Goal: Task Accomplishment & Management: Manage account settings

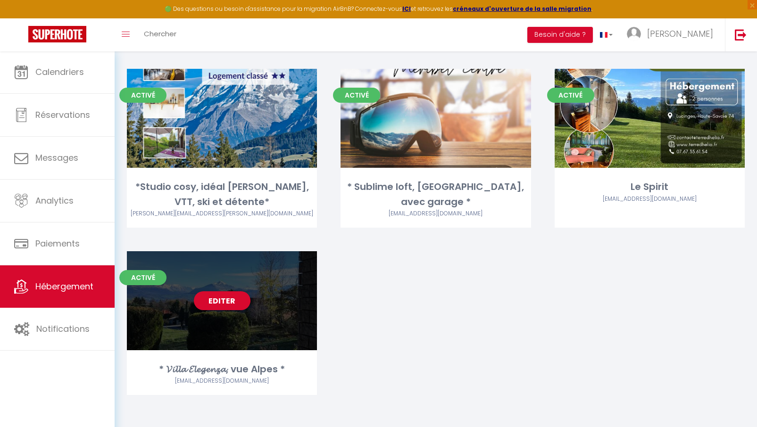
scroll to position [416, 0]
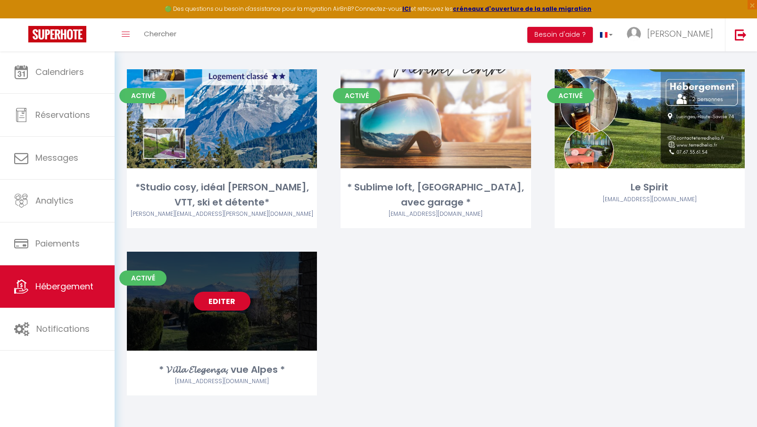
click at [225, 300] on link "Editer" at bounding box center [222, 301] width 57 height 19
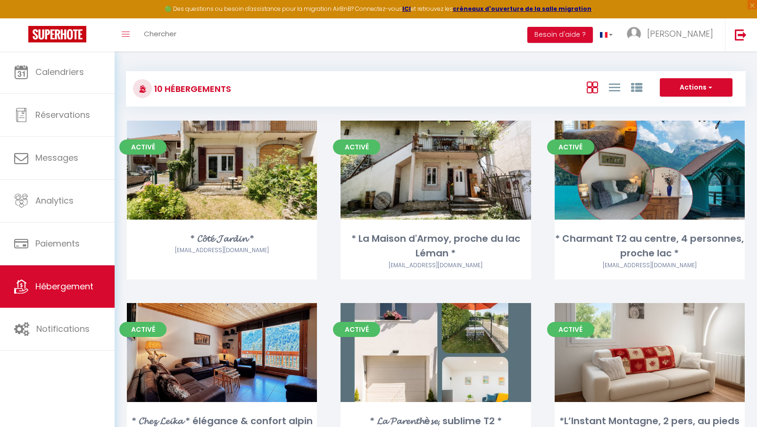
select select "3"
select select "2"
select select "1"
select select
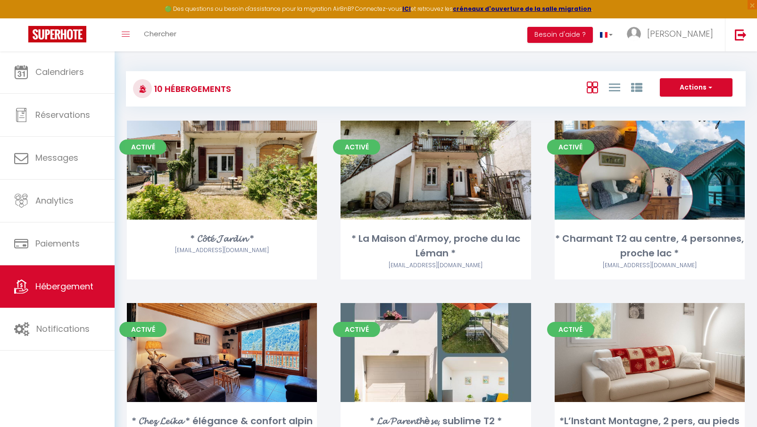
select select "28"
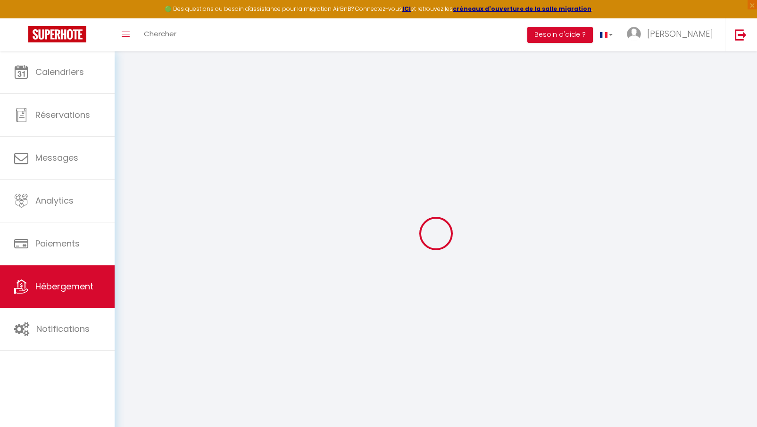
select select
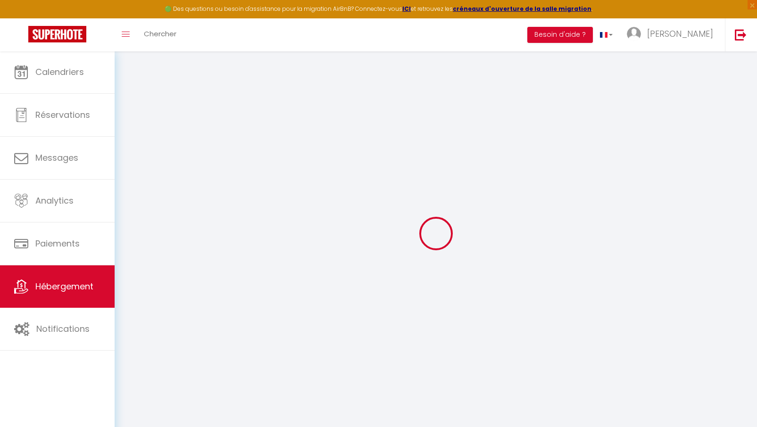
select select
checkbox input "false"
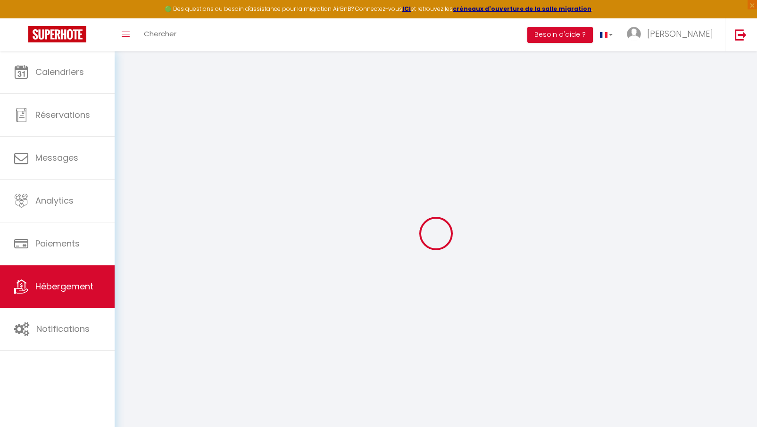
select select
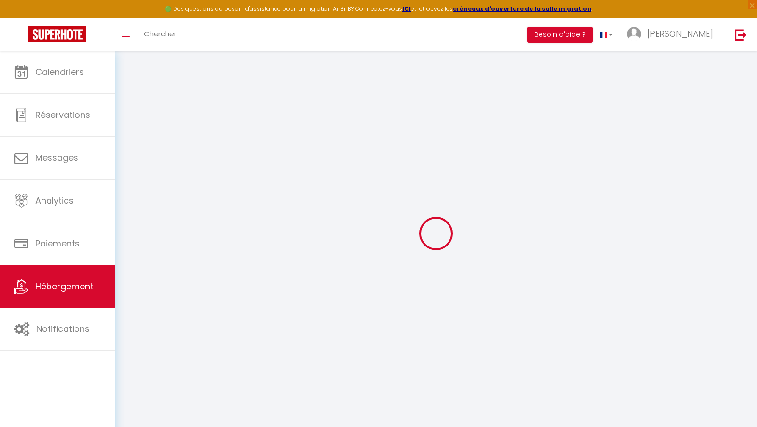
select select
checkbox input "false"
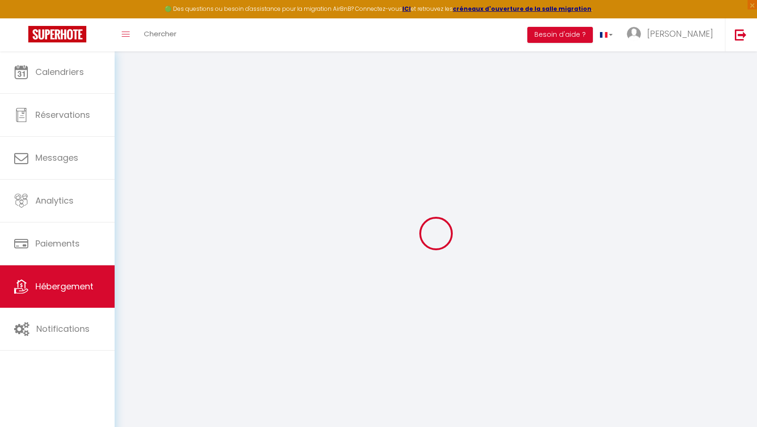
checkbox input "false"
select select
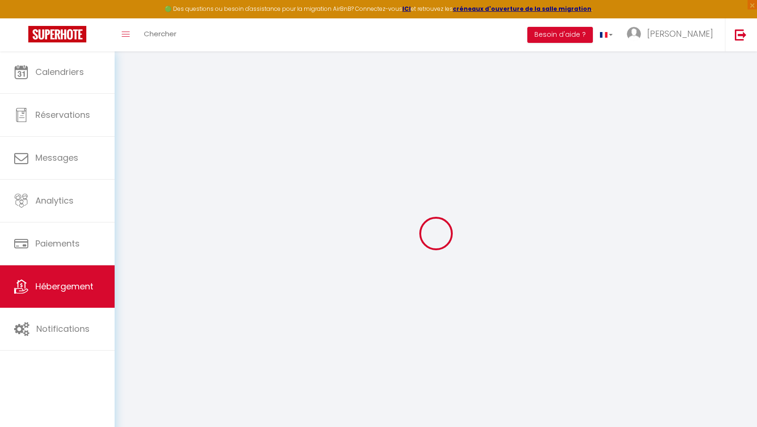
select select
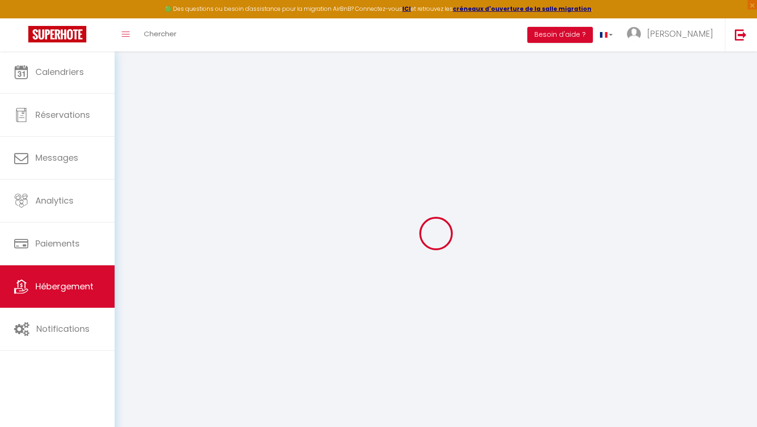
checkbox input "false"
select select
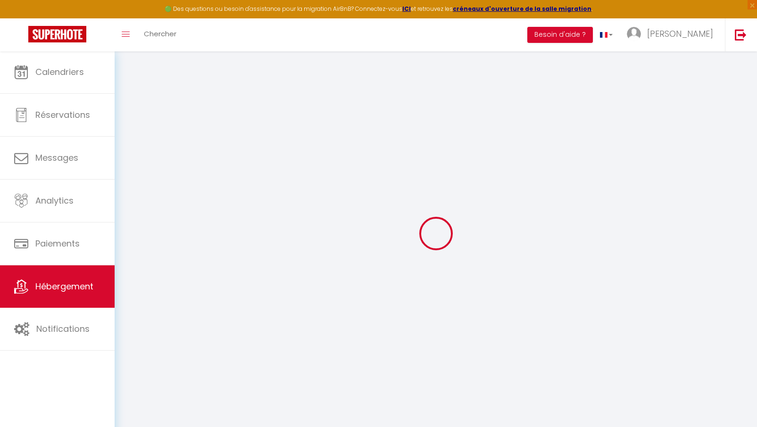
select select
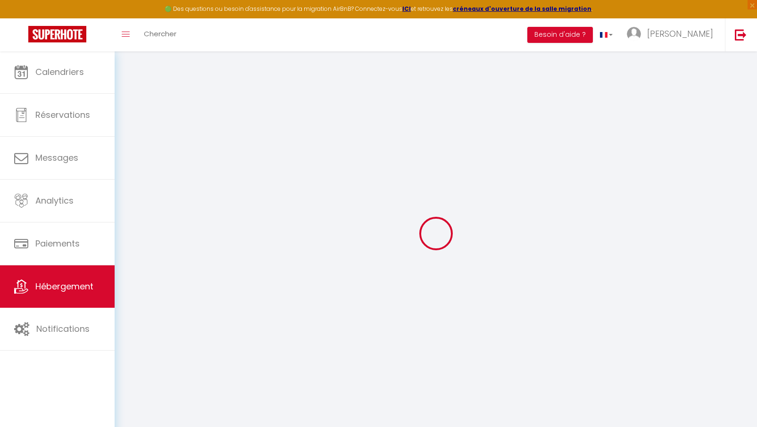
select select
checkbox input "false"
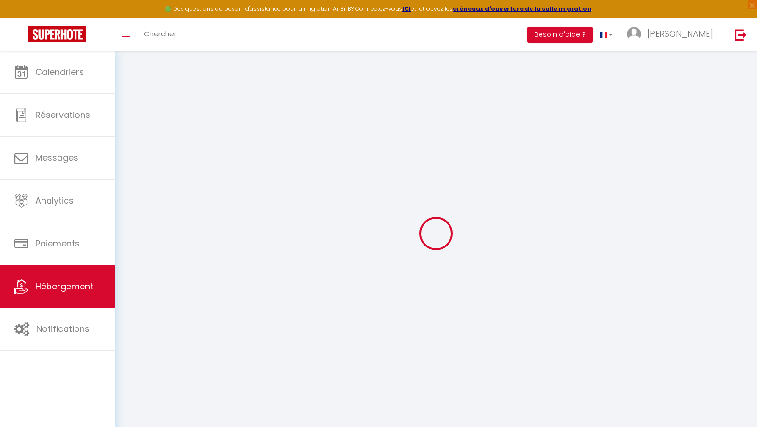
checkbox input "false"
select select
type input "* 𝓥𝓲𝓵𝓵𝓪 𝓔𝓵𝓮𝓰𝓮𝓷𝔃𝓪, vue Alpes *"
type input "[PERSON_NAME]"
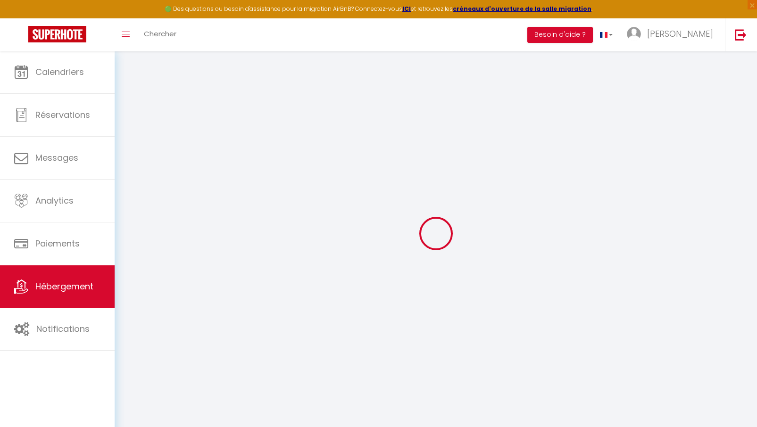
type input "Vidonne"
type input "[STREET_ADDRESS]"
type input "74930"
type input "Reignier-Esery"
select select "houses"
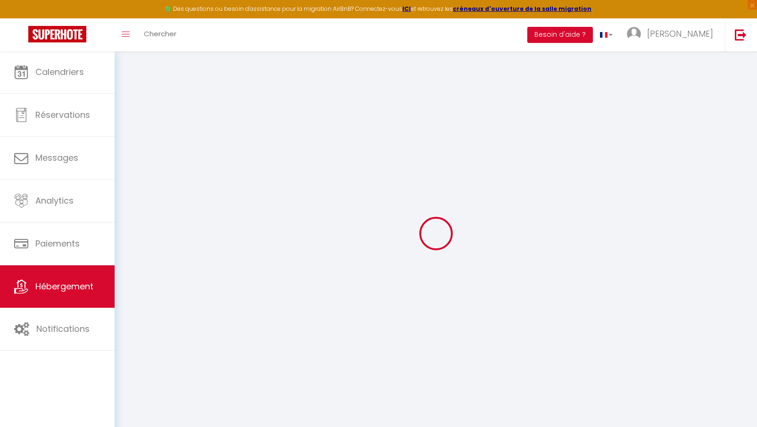
select select "2"
type input "180"
type input "155"
select select
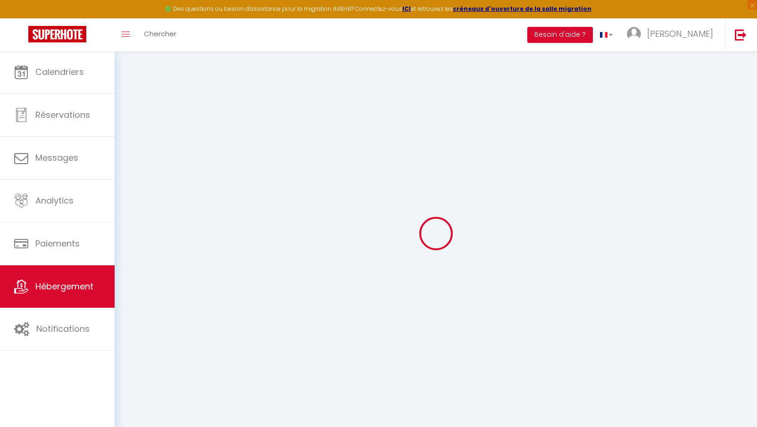
select select
type input "[STREET_ADDRESS]"
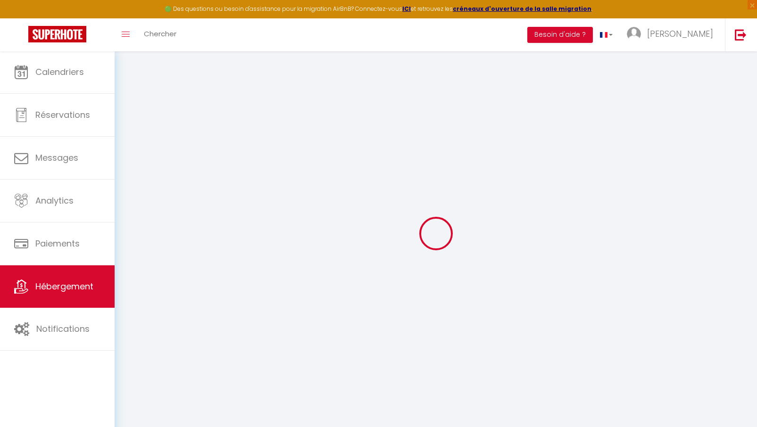
type input "74930"
type input "Reignier-Esery"
type input "[EMAIL_ADDRESS][DOMAIN_NAME]"
select select
checkbox input "false"
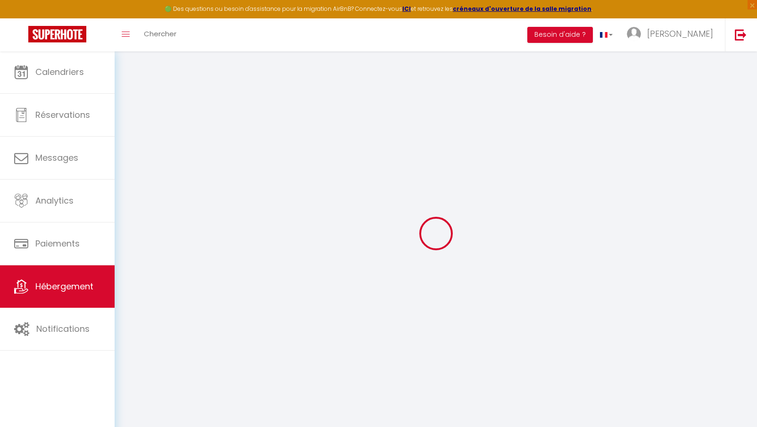
checkbox input "false"
type input "0"
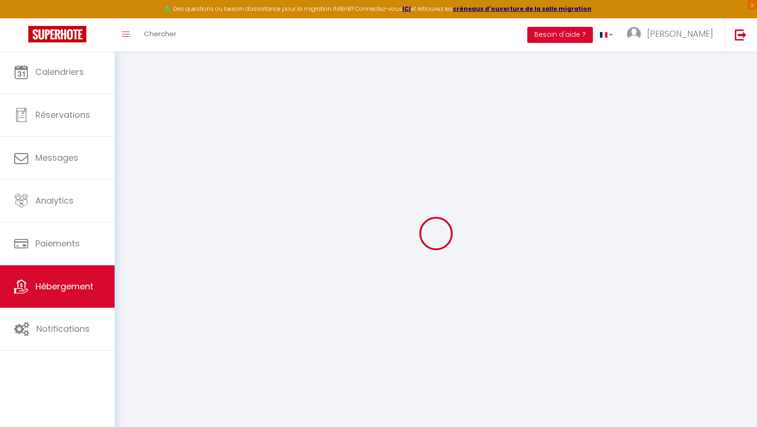
type input "0"
select select
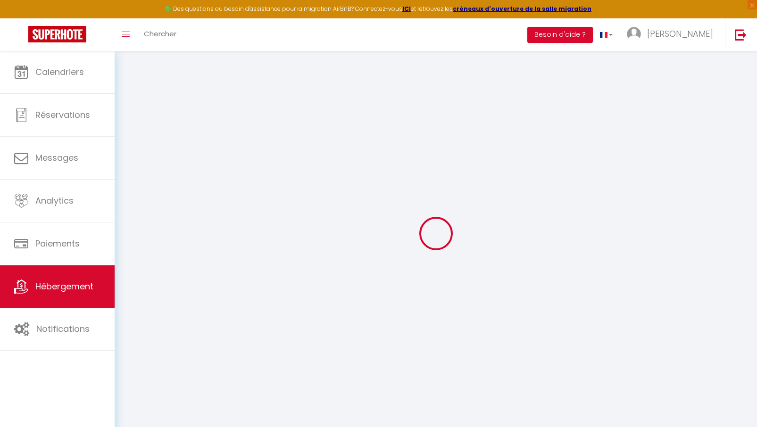
select select
checkbox input "false"
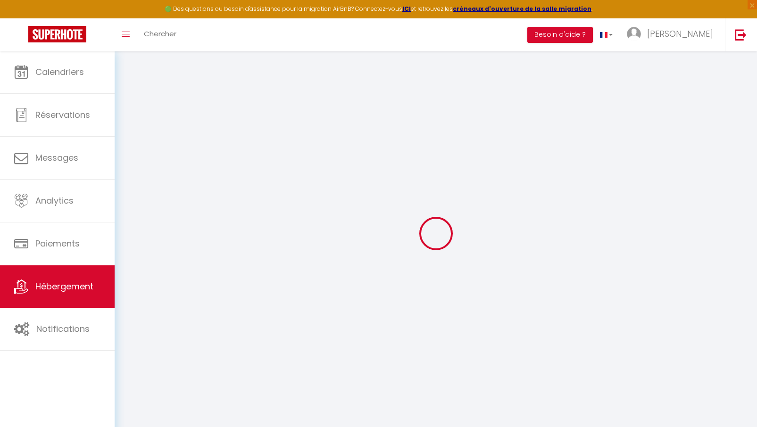
checkbox input "false"
select select
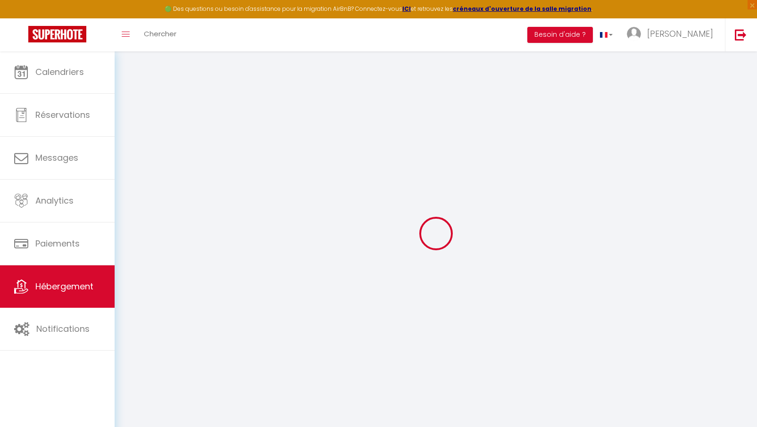
select select
checkbox input "false"
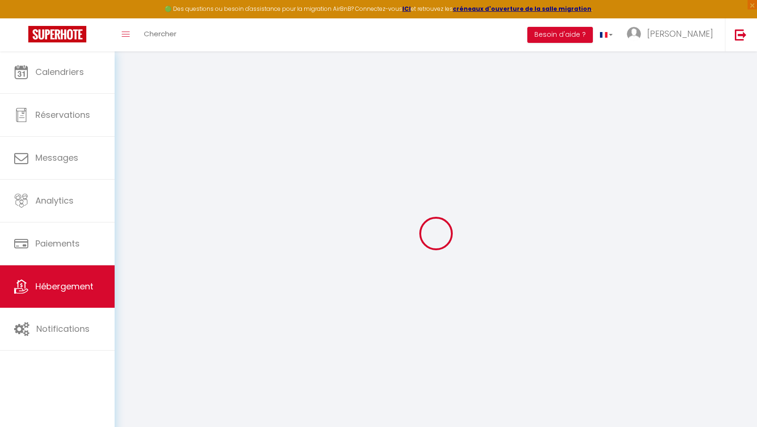
checkbox input "false"
select select
checkbox input "false"
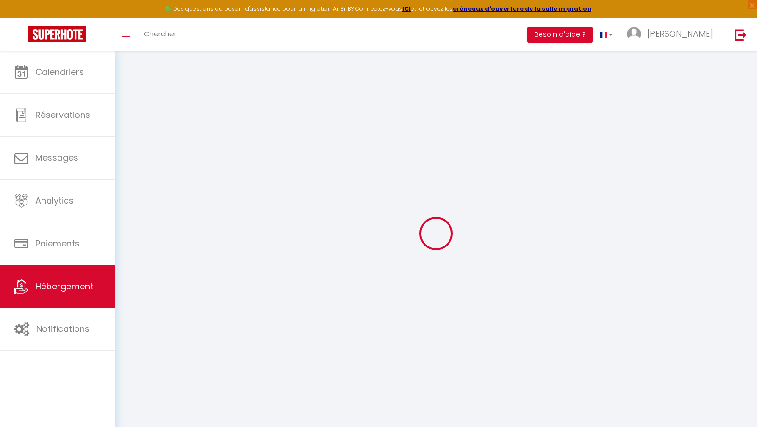
checkbox input "false"
select select "villa"
select select "13:00"
select select "23:45"
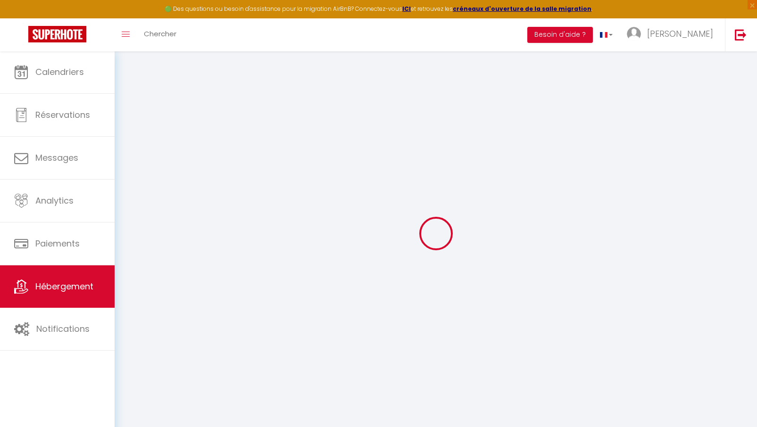
select select "10:00"
select select "30"
select select "120"
select select
checkbox input "false"
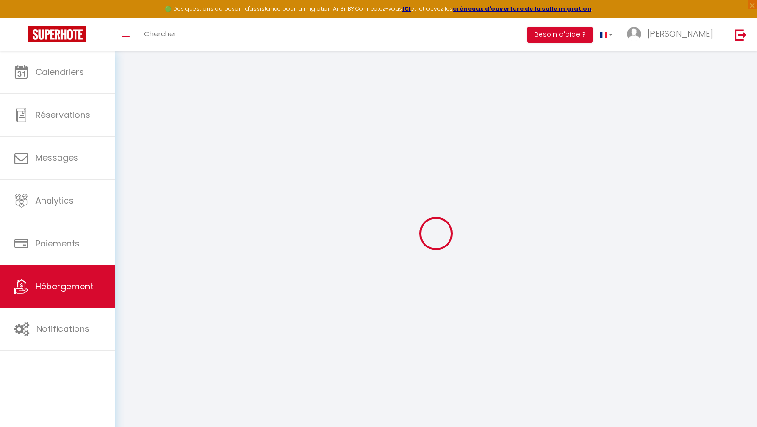
checkbox input "false"
select select
checkbox input "false"
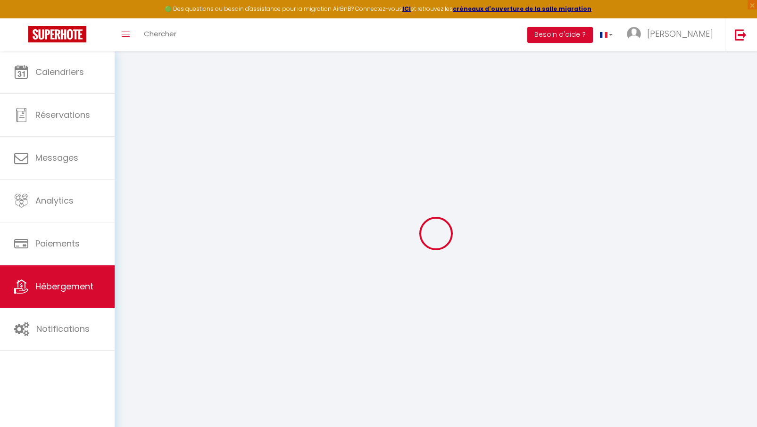
checkbox input "false"
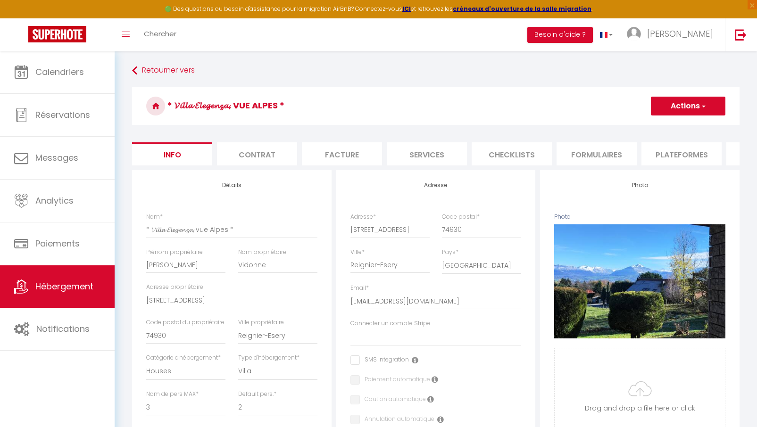
scroll to position [0, 32]
click at [413, 152] on li "Services" at bounding box center [395, 153] width 80 height 23
select select
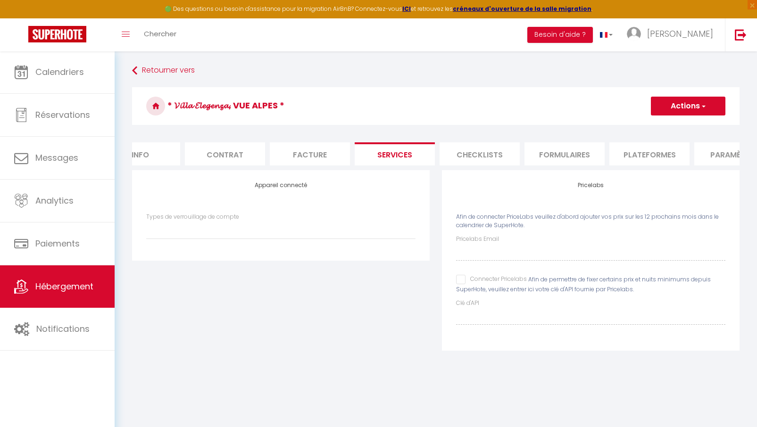
click at [461, 279] on input "Connecter Pricelabs" at bounding box center [491, 279] width 71 height 9
checkbox input "true"
select select
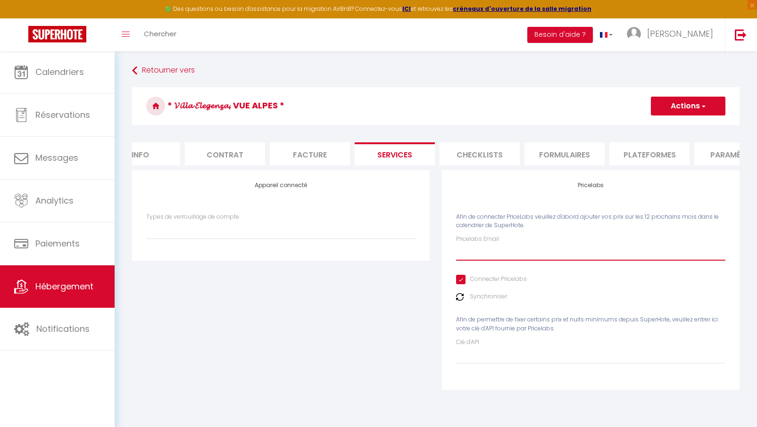
click at [488, 254] on input "Pricelabs Email" at bounding box center [590, 252] width 269 height 17
type input "[EMAIL_ADDRESS][DOMAIN_NAME]"
select select
click at [693, 107] on button "Actions" at bounding box center [688, 106] width 75 height 19
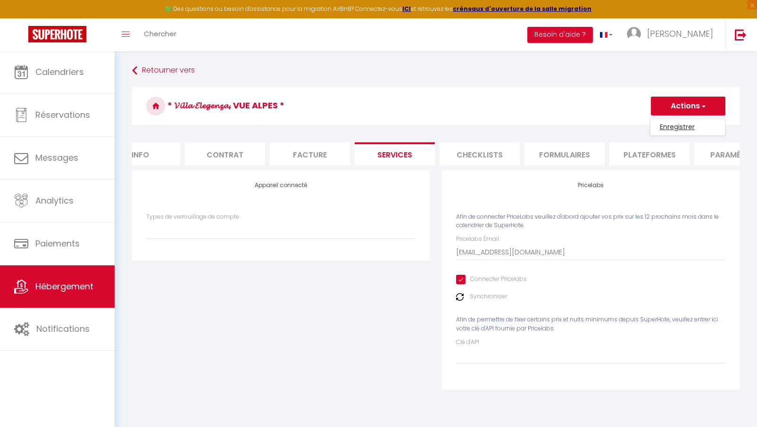
click at [679, 125] on link "Enregistrer" at bounding box center [687, 127] width 75 height 12
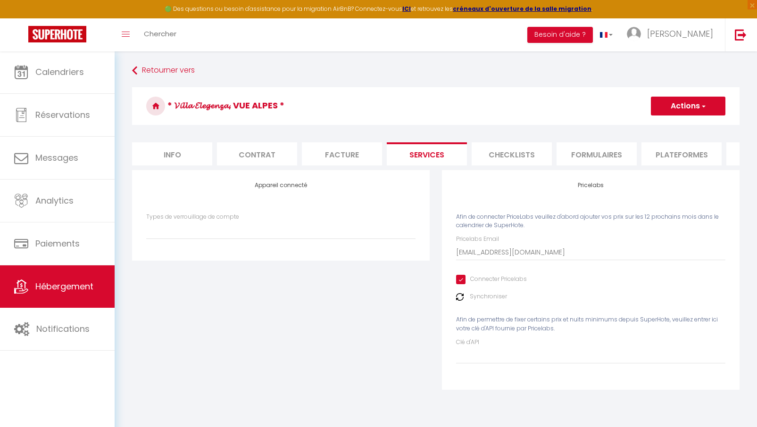
click at [184, 156] on li "Info" at bounding box center [172, 153] width 80 height 23
select select
checkbox input "false"
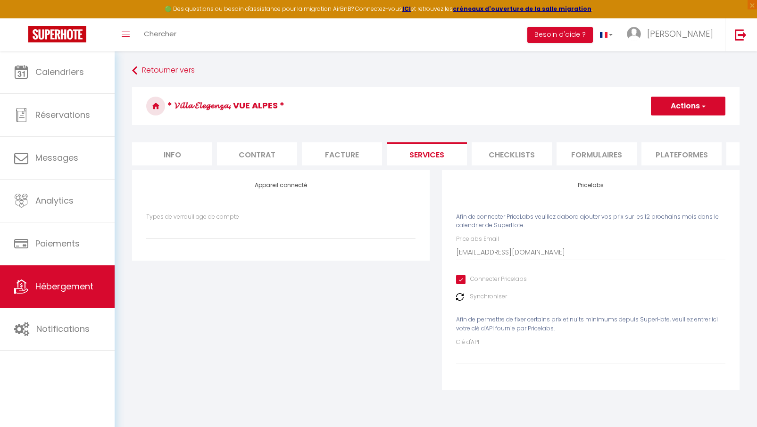
checkbox input "false"
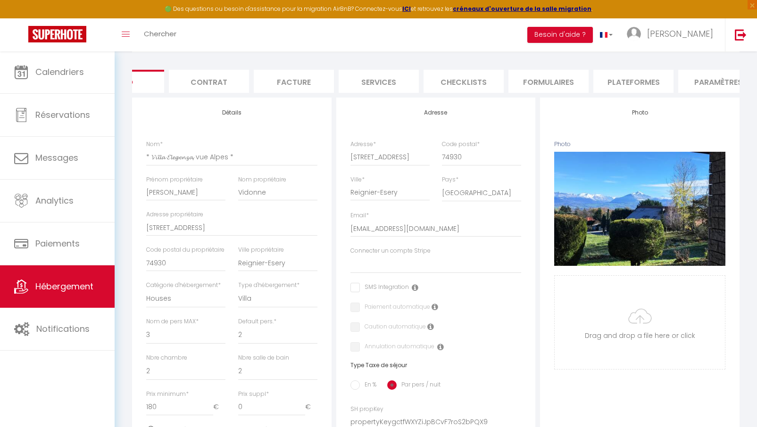
scroll to position [0, 56]
click at [623, 77] on li "Plateformes" at bounding box center [626, 81] width 80 height 23
select select
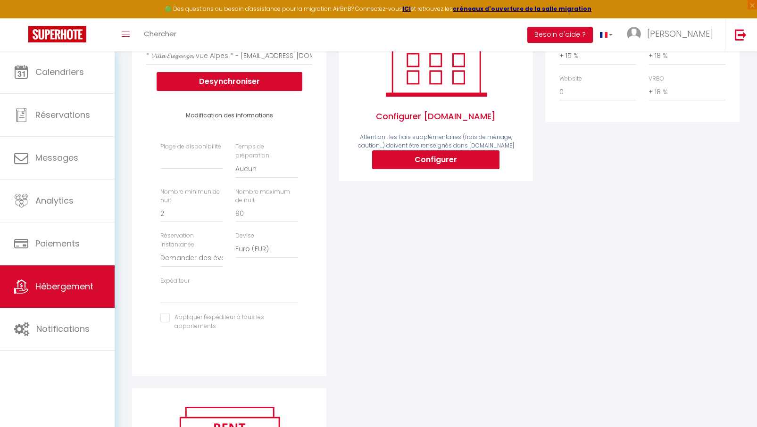
scroll to position [176, 0]
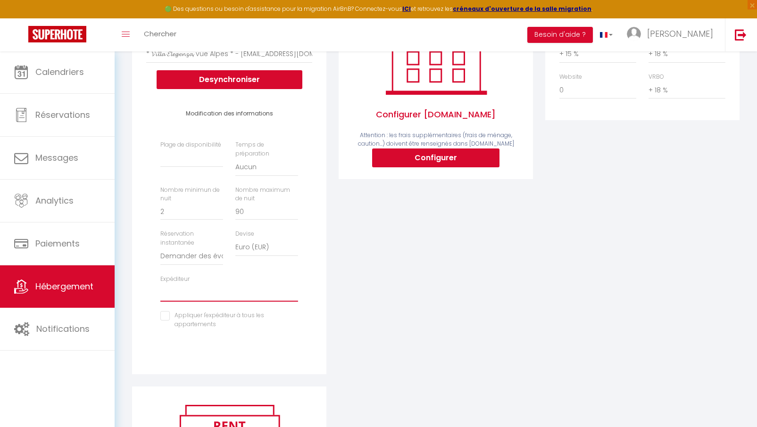
select select "7449"
select select
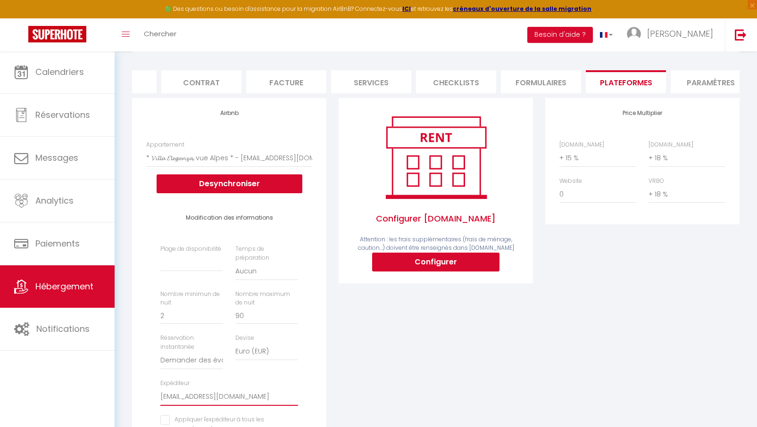
scroll to position [69, 0]
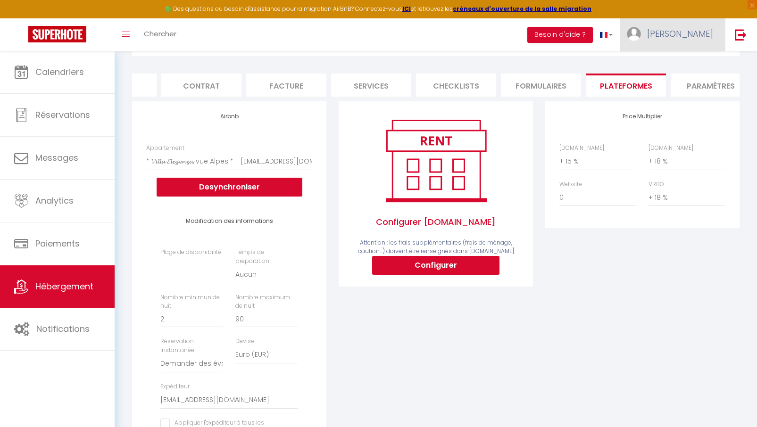
click at [690, 32] on span "[PERSON_NAME]" at bounding box center [680, 34] width 66 height 12
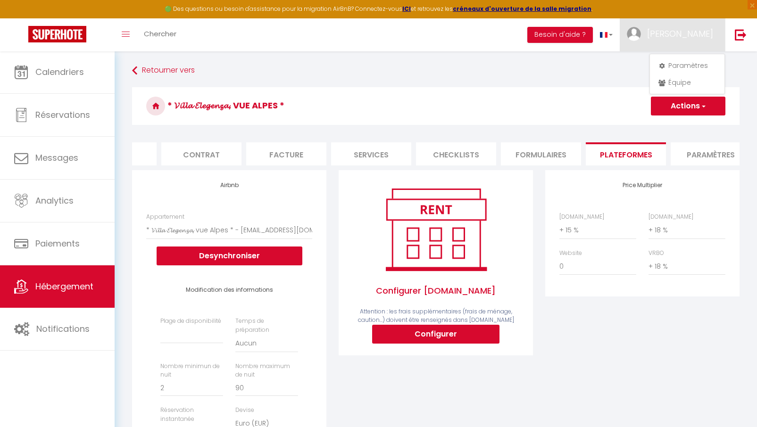
scroll to position [0, 0]
click at [682, 106] on button "Actions" at bounding box center [688, 106] width 75 height 19
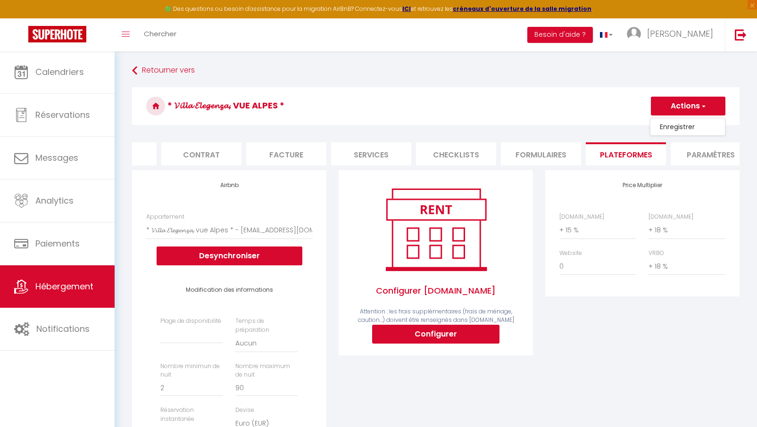
click at [677, 126] on link "Enregistrer" at bounding box center [687, 127] width 75 height 12
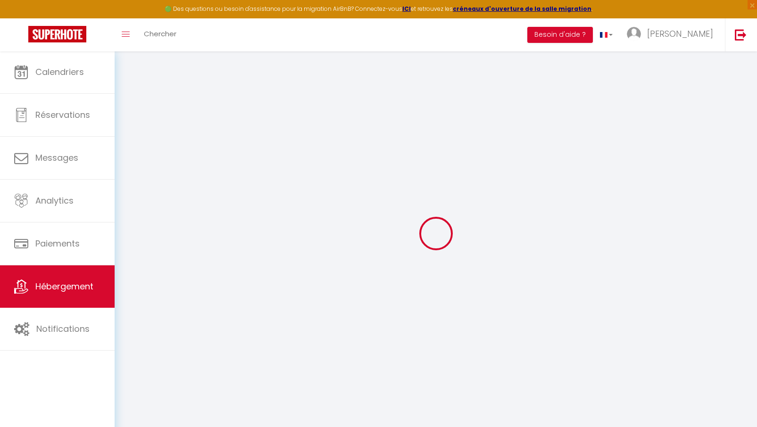
select select
select select "well_reviewed_guests"
select select "EUR"
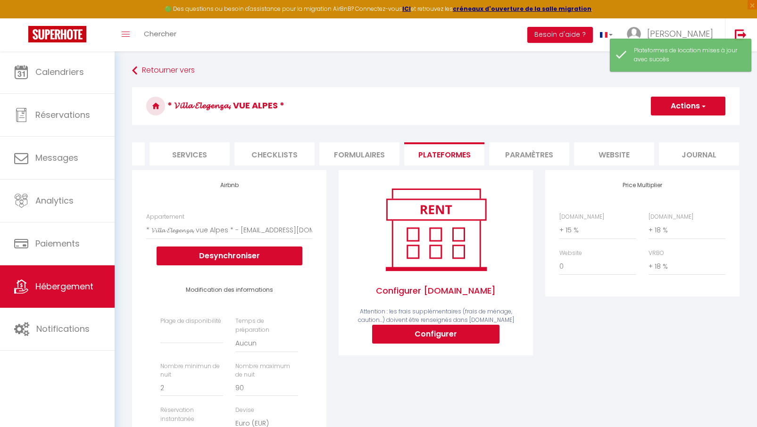
scroll to position [0, 237]
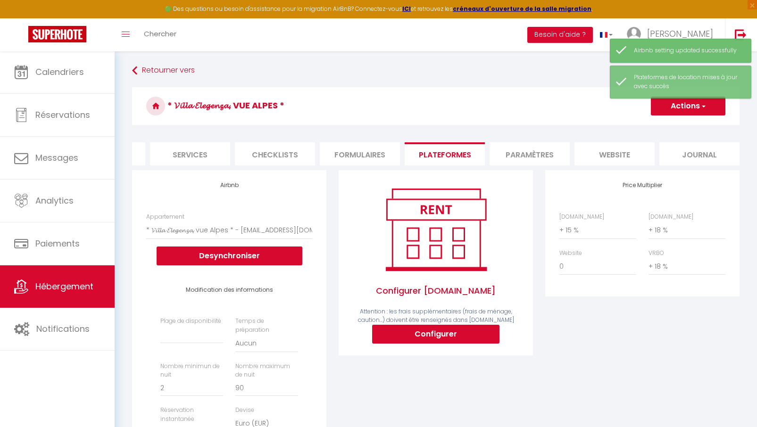
click at [189, 150] on li "Services" at bounding box center [190, 153] width 80 height 23
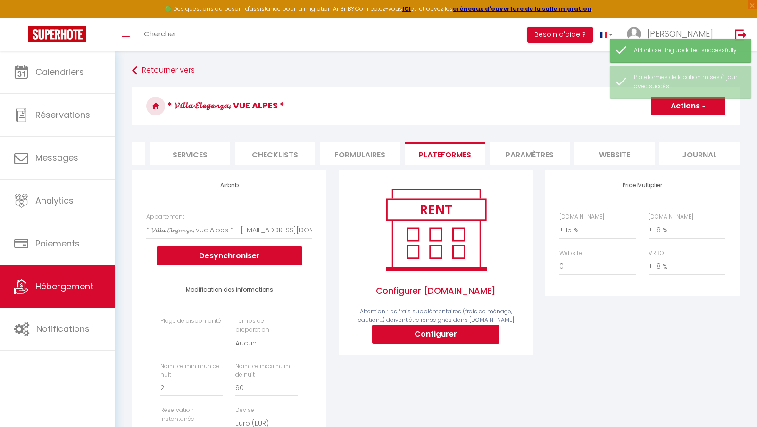
select select
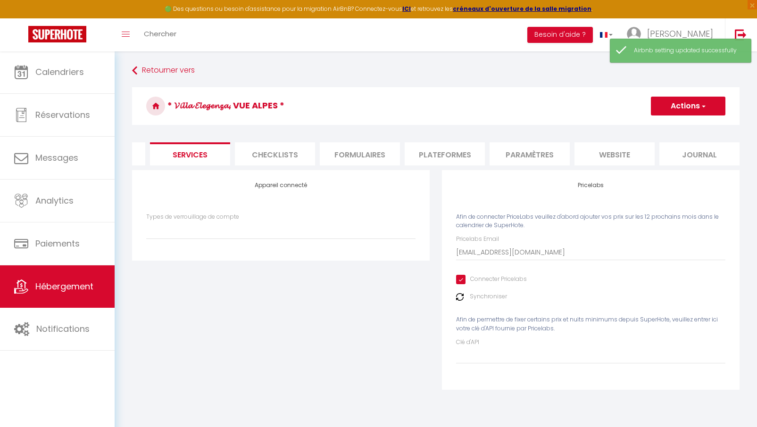
click at [497, 294] on label "Synchroniser" at bounding box center [488, 296] width 37 height 9
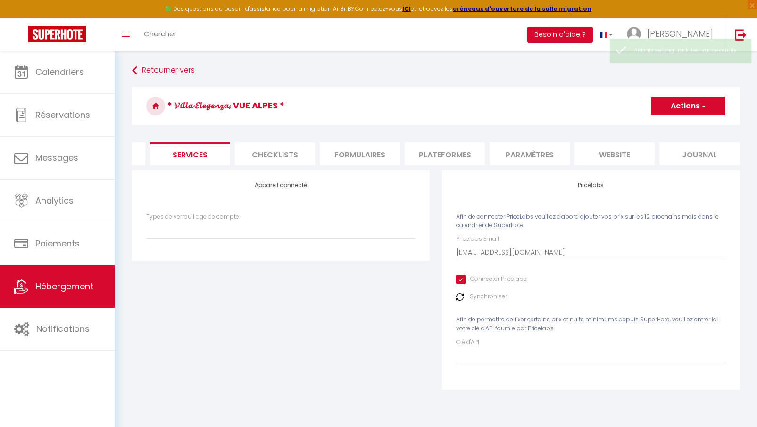
click at [462, 294] on img at bounding box center [460, 297] width 8 height 8
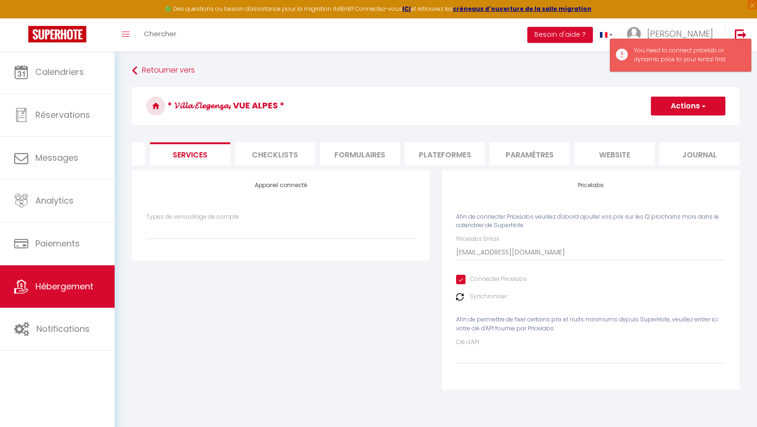
click at [671, 102] on button "Actions" at bounding box center [688, 106] width 75 height 19
click at [668, 126] on link "Enregistrer" at bounding box center [687, 127] width 75 height 12
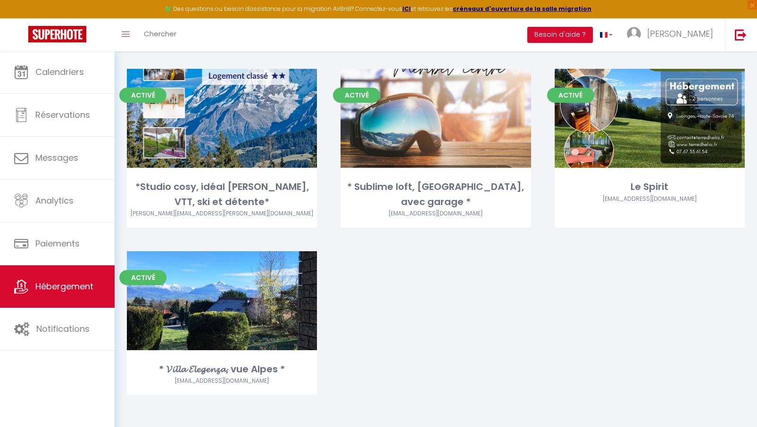
scroll to position [416, 0]
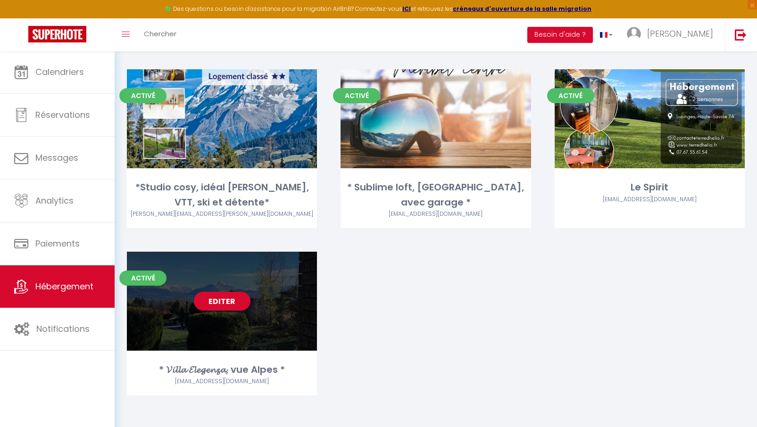
click at [222, 297] on link "Editer" at bounding box center [222, 301] width 57 height 19
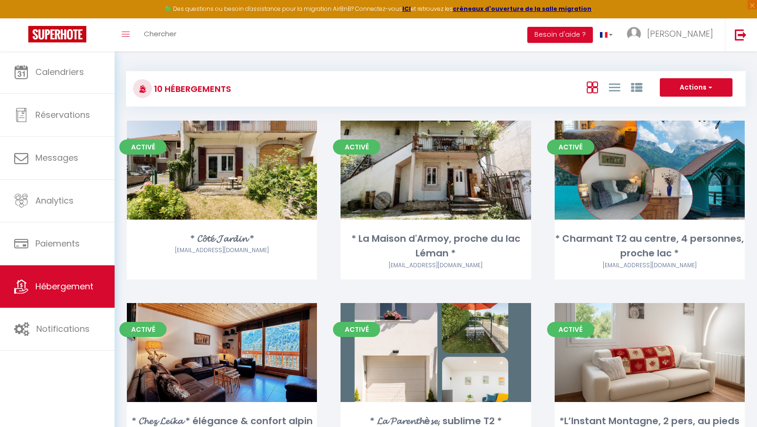
select select "3"
select select "2"
select select "1"
select select
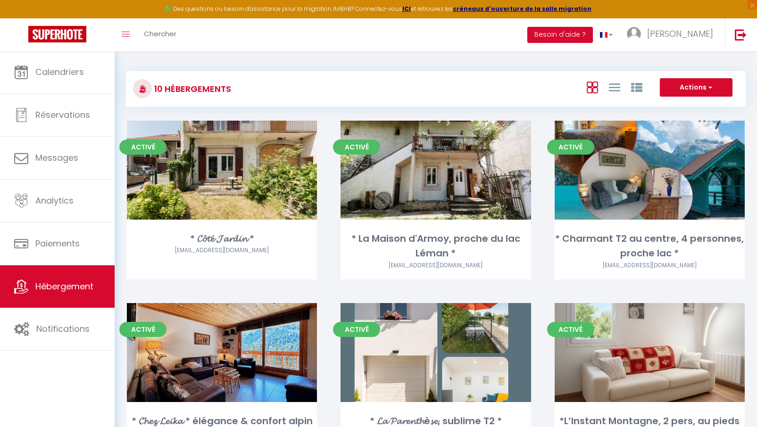
select select "28"
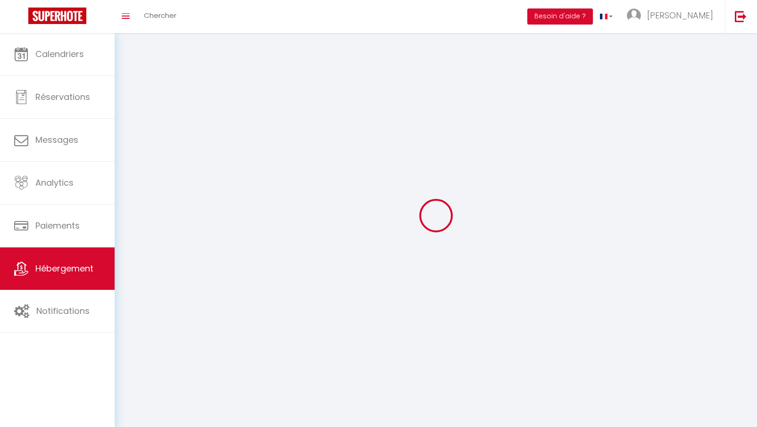
select select
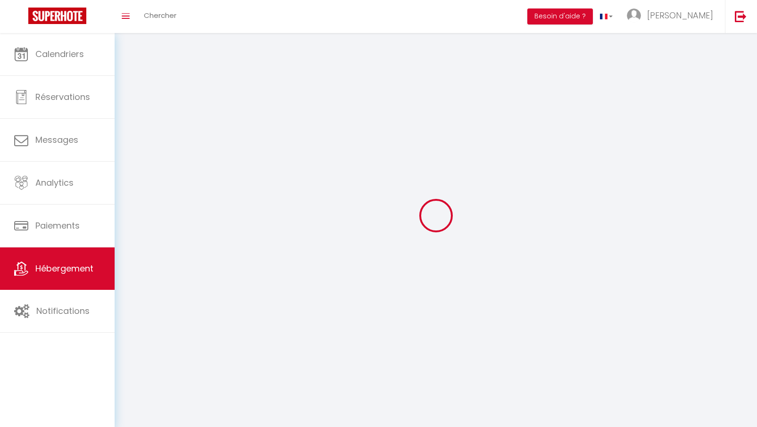
select select
checkbox input "false"
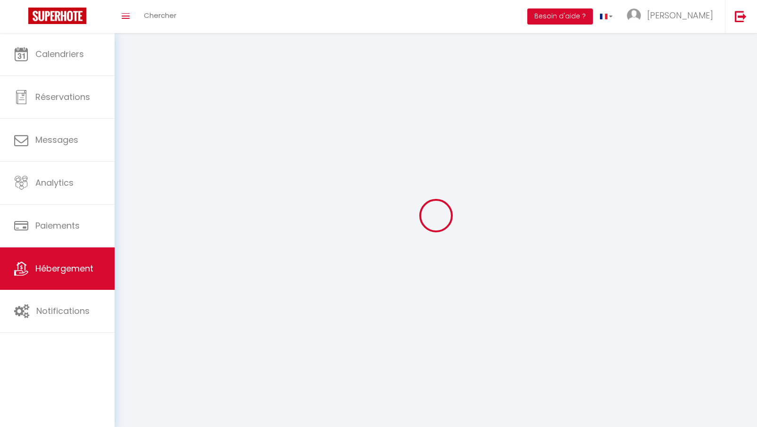
select select
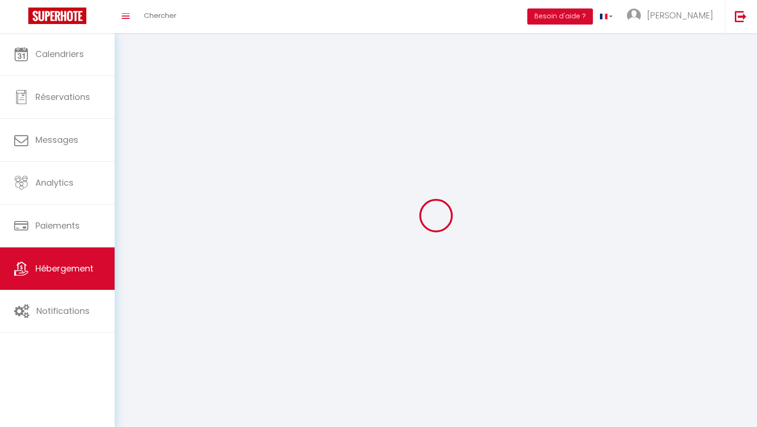
select select
checkbox input "false"
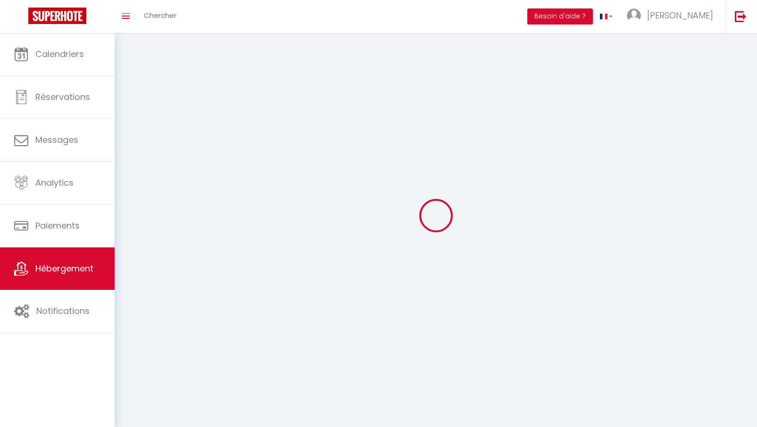
checkbox input "false"
select select
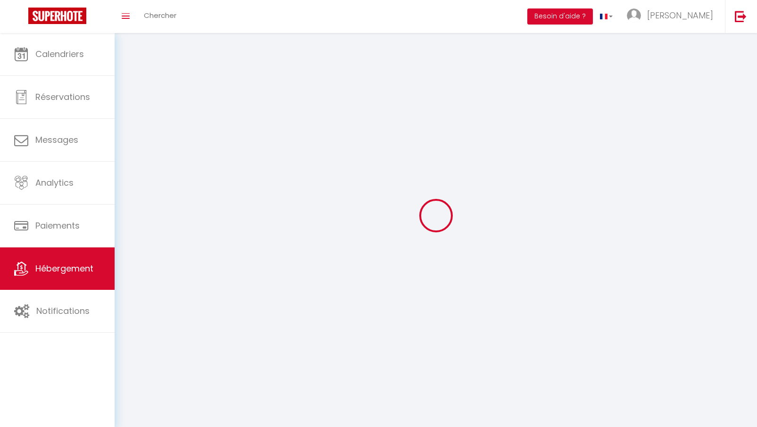
select select
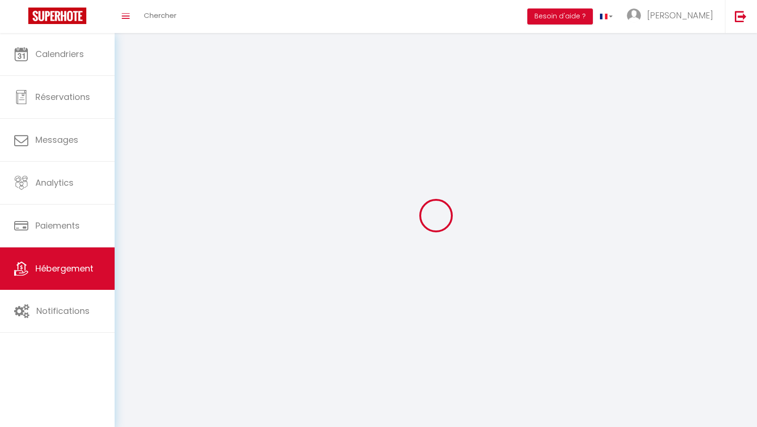
checkbox input "false"
select select
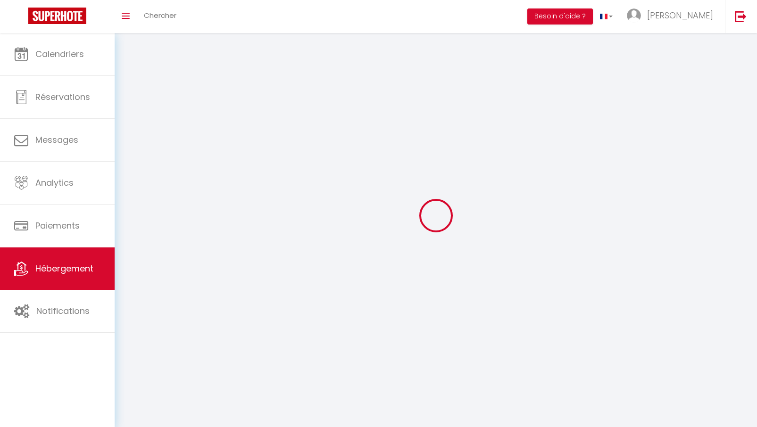
select select
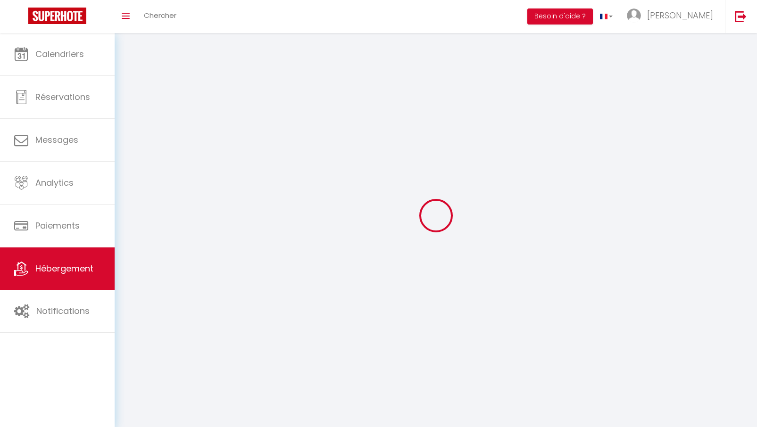
select select
checkbox input "false"
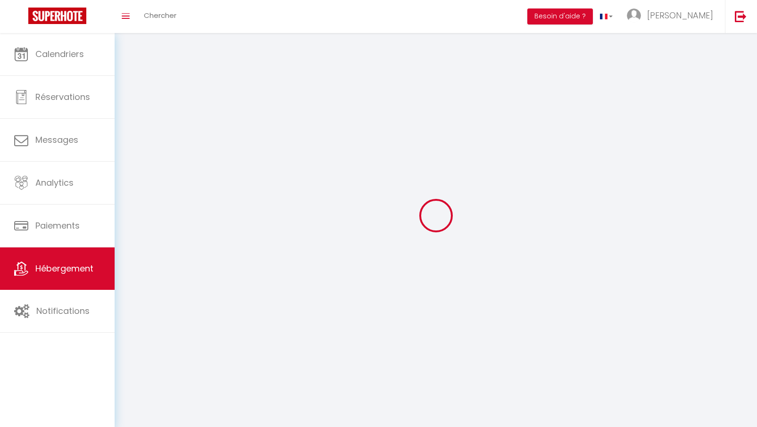
checkbox input "false"
select select
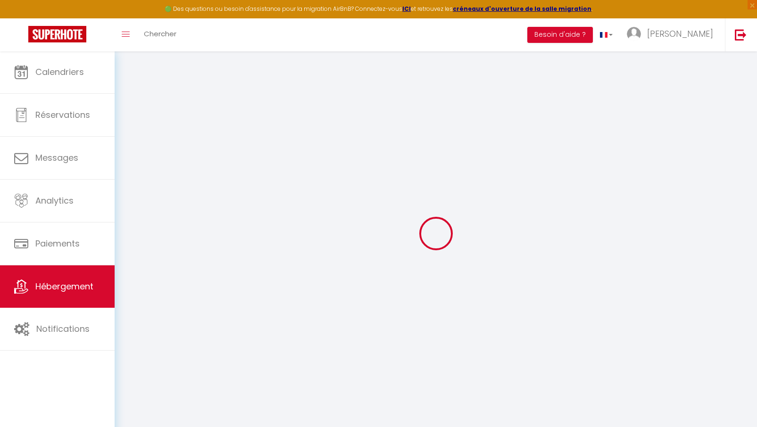
select select
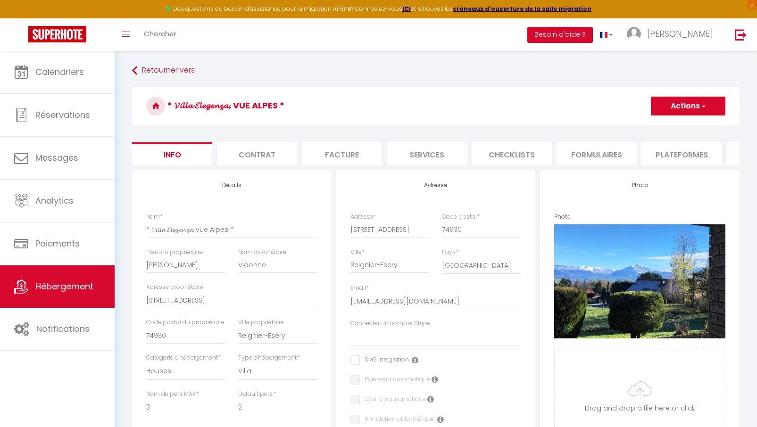
click at [599, 158] on li "Formulaires" at bounding box center [596, 153] width 80 height 23
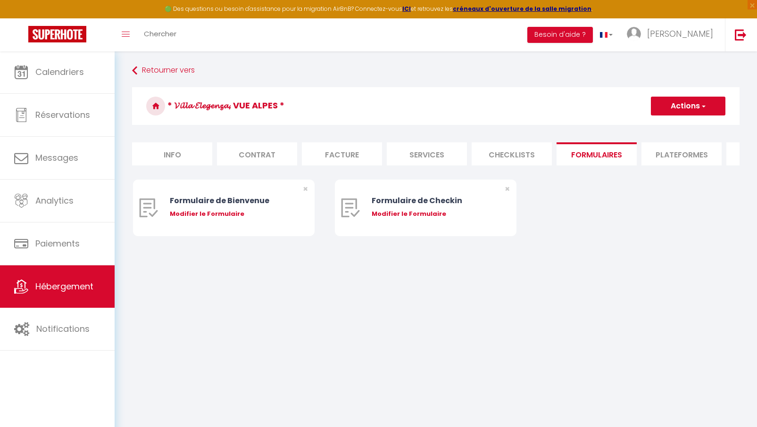
click at [505, 164] on li "Checklists" at bounding box center [512, 153] width 80 height 23
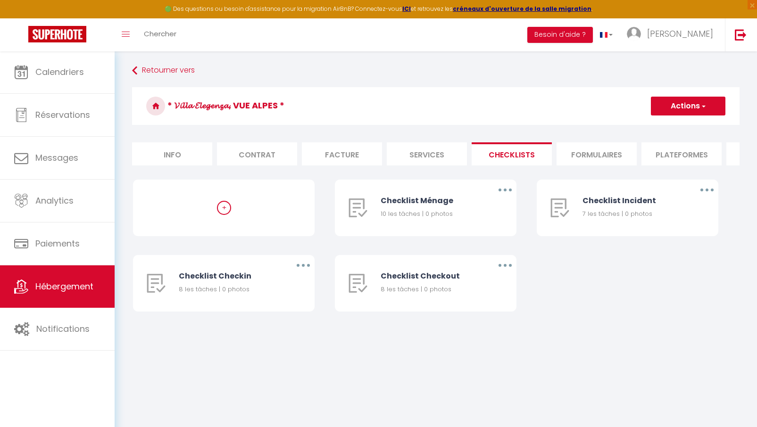
click at [677, 158] on li "Plateformes" at bounding box center [681, 153] width 80 height 23
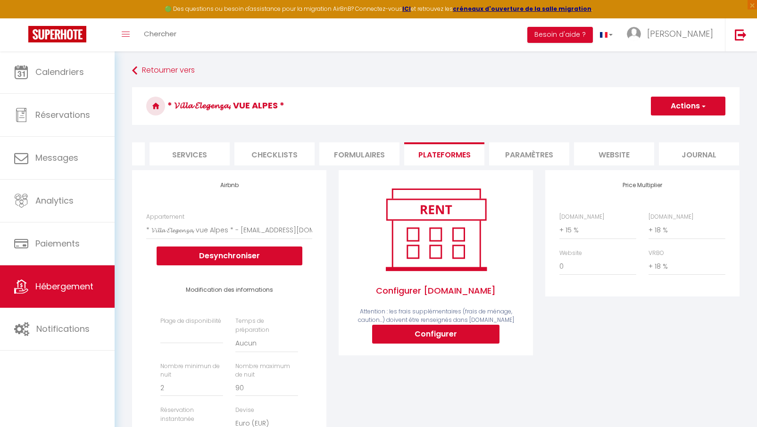
scroll to position [0, 237]
click at [530, 155] on li "Paramètres" at bounding box center [529, 153] width 80 height 23
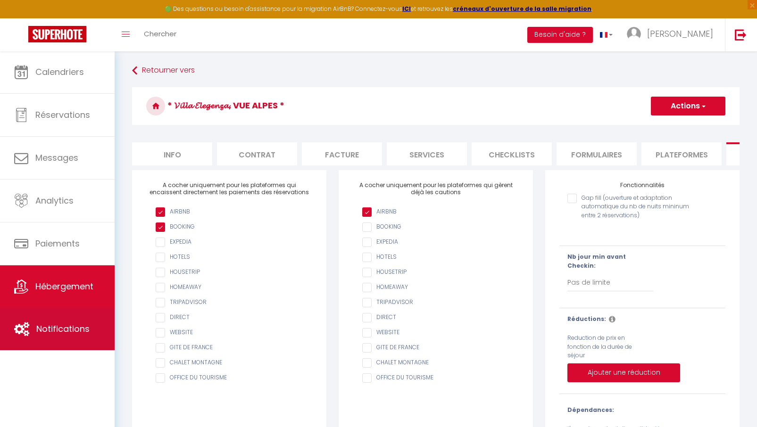
click at [53, 332] on span "Notifications" at bounding box center [62, 329] width 53 height 12
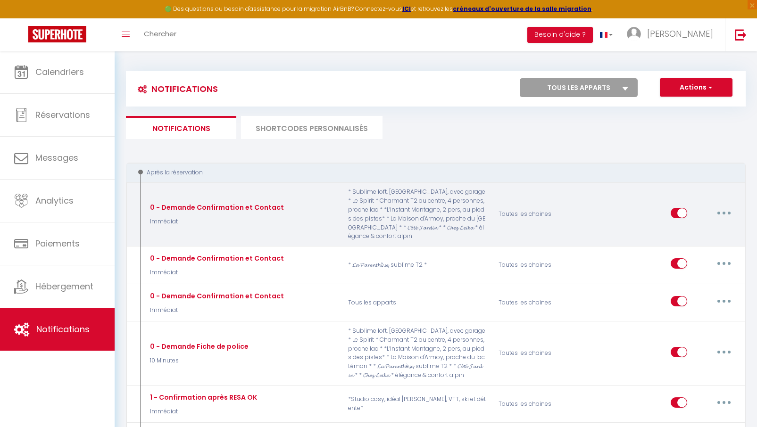
click at [723, 213] on icon "button" at bounding box center [723, 213] width 3 height 3
click at [681, 234] on link "Editer" at bounding box center [699, 234] width 70 height 16
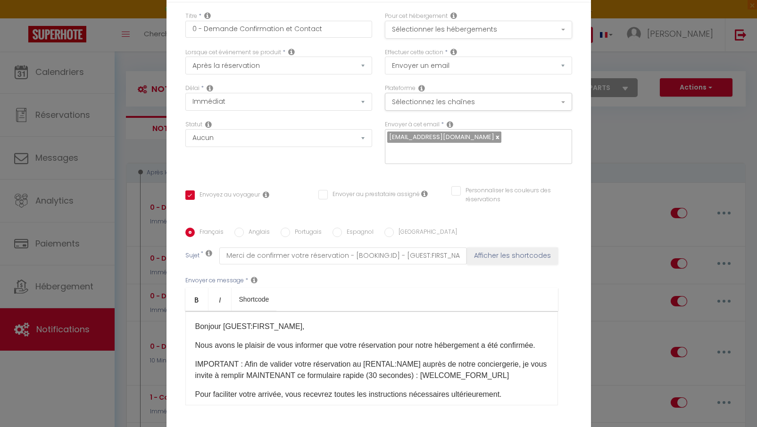
click at [566, 29] on button "Sélectionner les hébergements" at bounding box center [478, 30] width 187 height 18
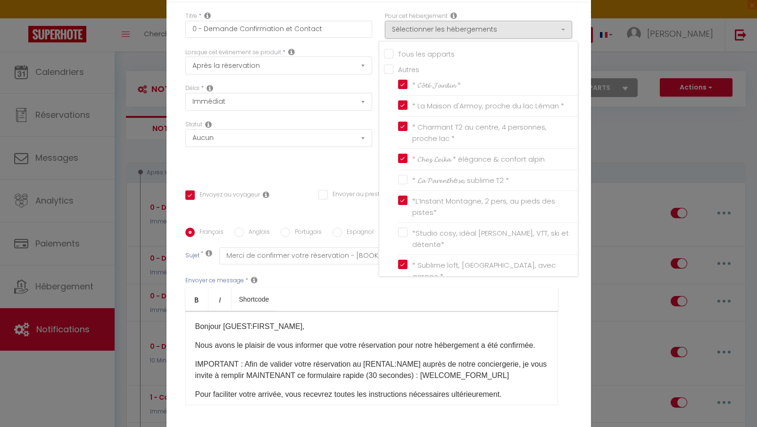
click at [362, 367] on p "IMPORTANT : Afin de valider votre réservation au [RENTAL:NAME] auprès de notre …" at bounding box center [371, 370] width 353 height 23
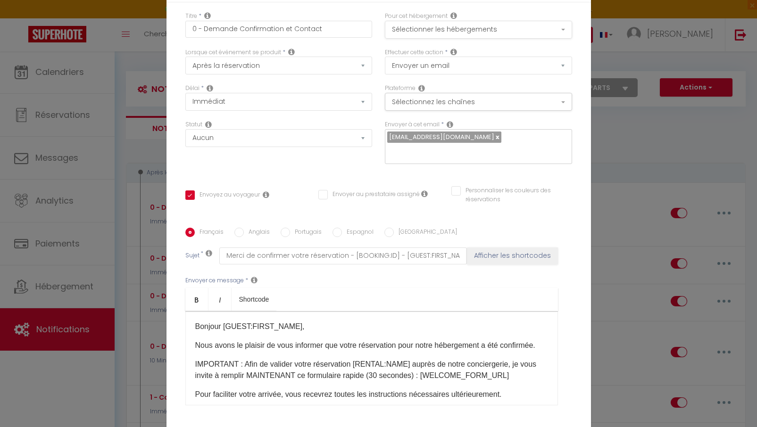
click at [564, 28] on button "Sélectionner les hébergements" at bounding box center [478, 30] width 187 height 18
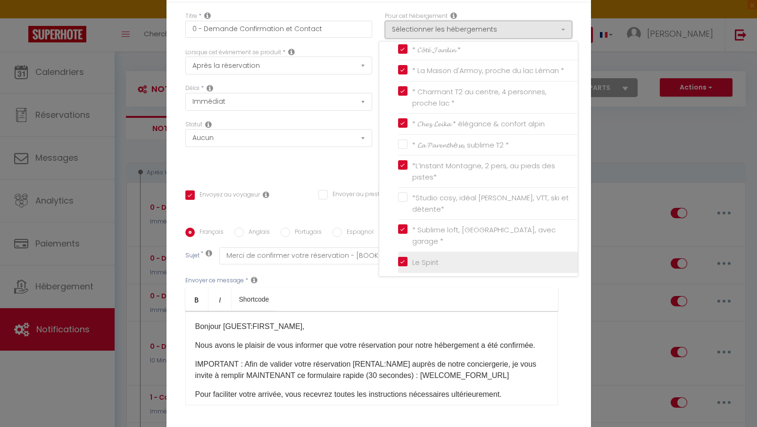
scroll to position [35, 0]
click at [406, 279] on input "* 𝓥𝓲𝓵𝓵𝓪 𝓔𝓵𝓮𝓰𝓮𝓷𝔃𝓪, vue Alpes *" at bounding box center [488, 283] width 180 height 9
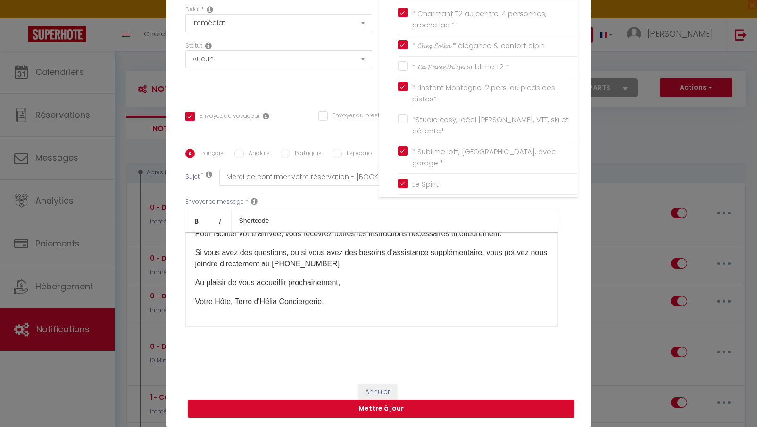
scroll to position [78, 0]
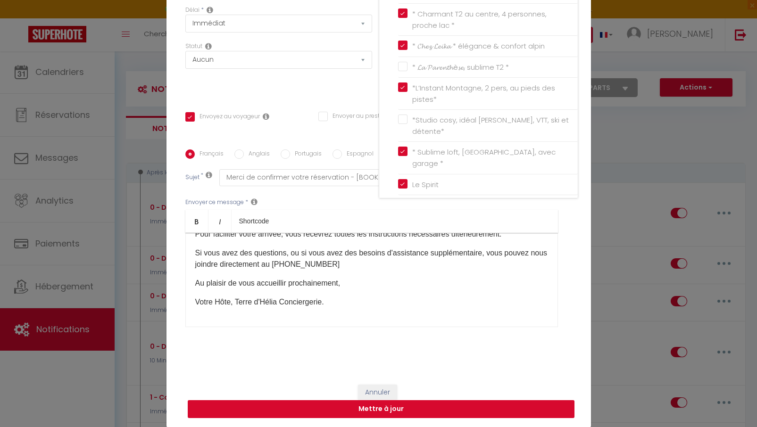
click at [389, 407] on button "Mettre à jour" at bounding box center [381, 409] width 387 height 18
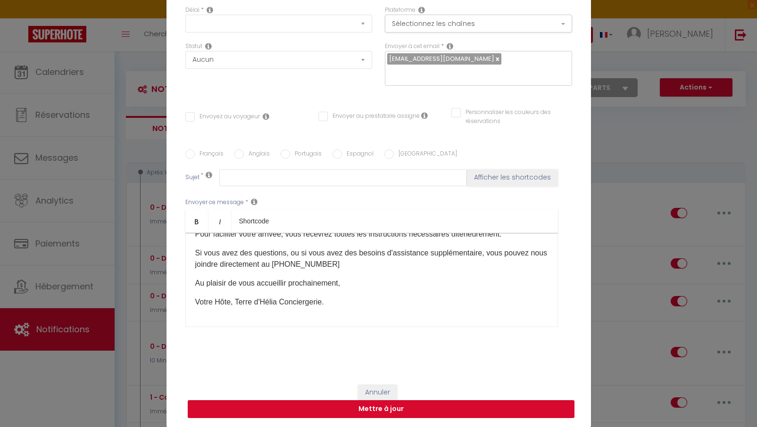
scroll to position [0, 0]
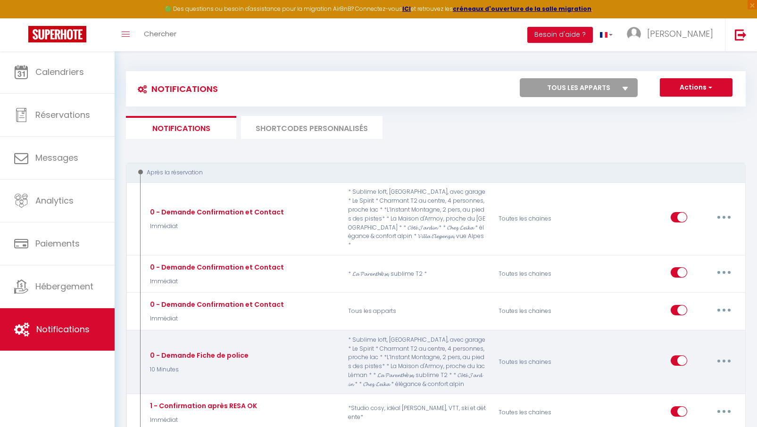
click at [678, 356] on input "checkbox" at bounding box center [679, 363] width 17 height 14
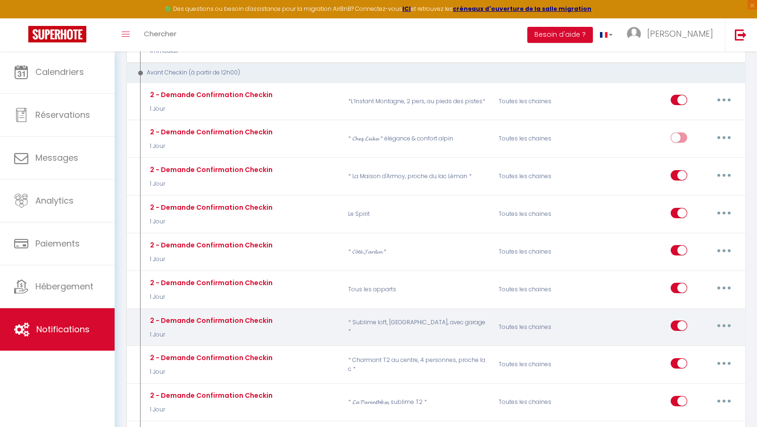
scroll to position [481, 0]
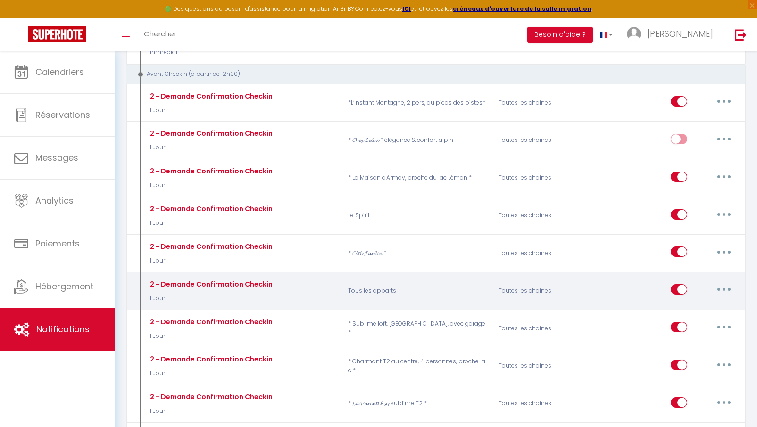
click at [718, 282] on button "button" at bounding box center [724, 289] width 26 height 15
click at [681, 303] on link "Editer" at bounding box center [699, 311] width 70 height 16
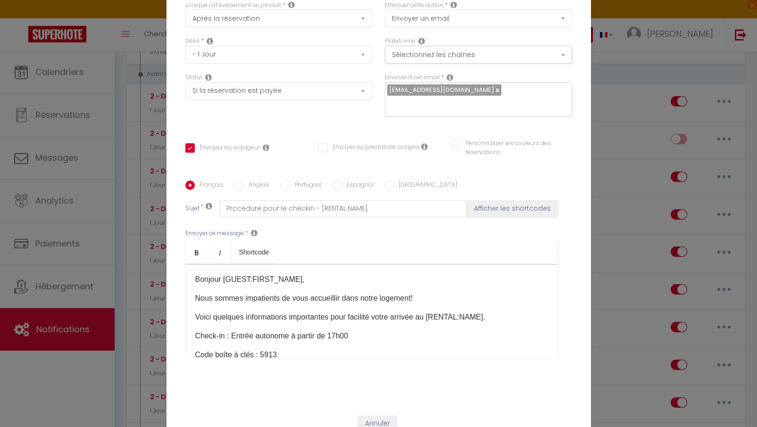
scroll to position [78, 0]
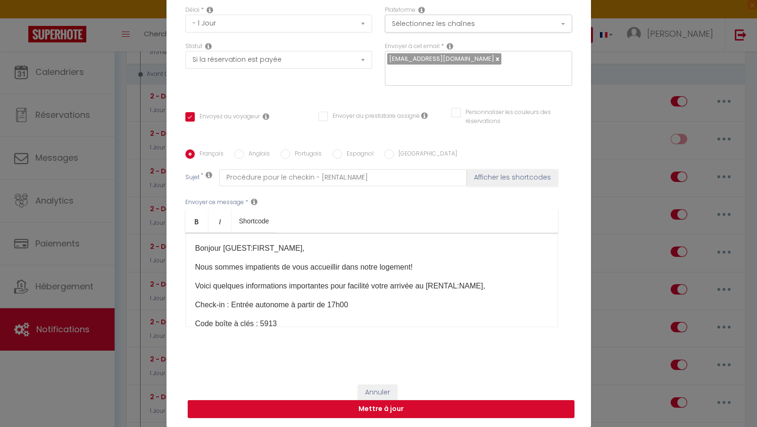
click at [371, 389] on button "Annuler" at bounding box center [377, 393] width 39 height 16
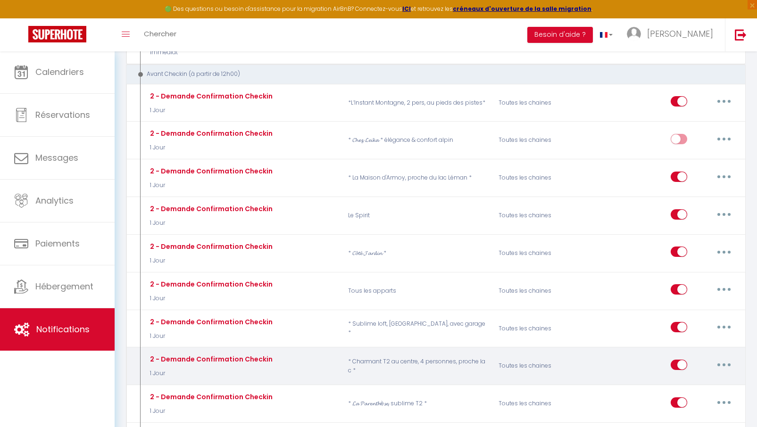
click at [721, 357] on button "button" at bounding box center [724, 364] width 26 height 15
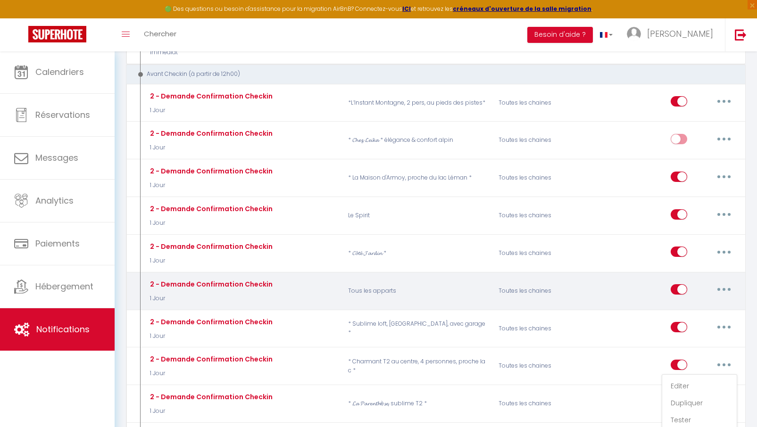
click at [722, 288] on icon "button" at bounding box center [723, 289] width 3 height 3
click at [675, 303] on link "Editer" at bounding box center [699, 311] width 70 height 16
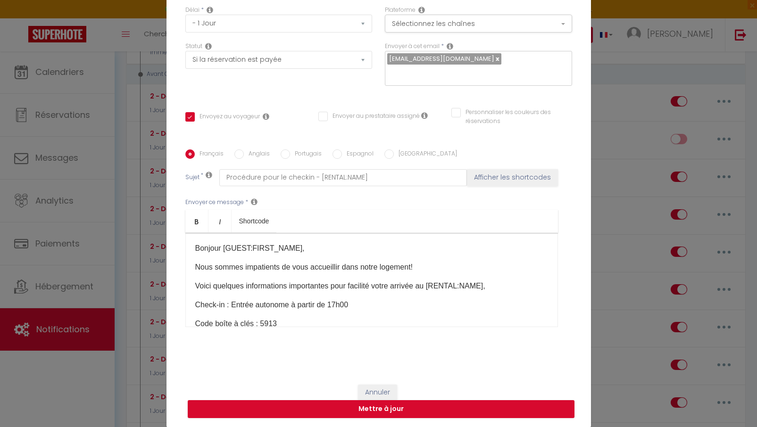
scroll to position [0, 0]
click at [377, 387] on button "Annuler" at bounding box center [377, 393] width 39 height 16
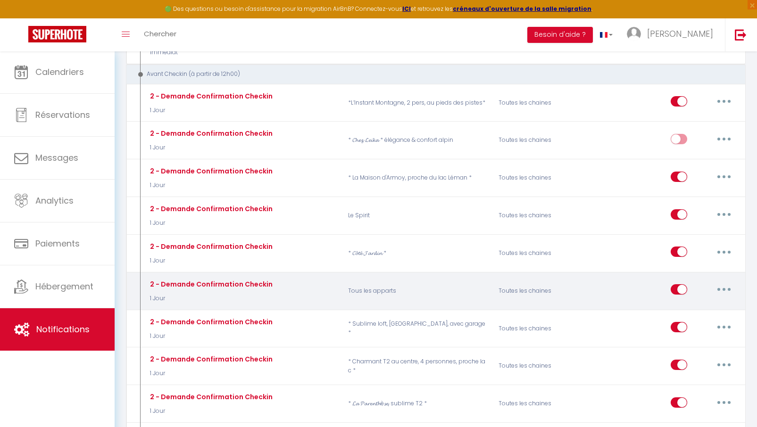
click at [723, 288] on icon "button" at bounding box center [723, 289] width 3 height 3
click at [694, 354] on link "Supprimer" at bounding box center [699, 362] width 70 height 16
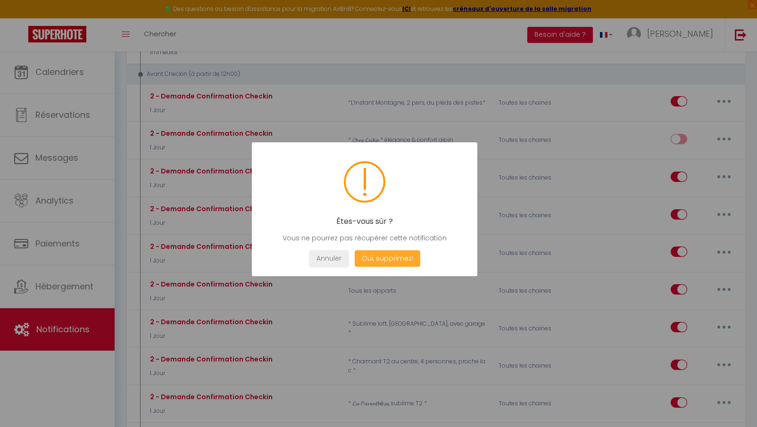
click at [405, 260] on button "Oui, supprimez!" at bounding box center [387, 258] width 66 height 17
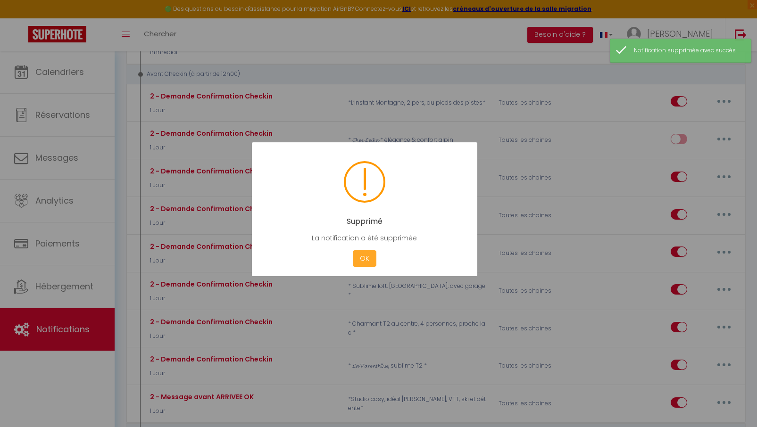
click at [365, 259] on button "OK" at bounding box center [365, 258] width 24 height 17
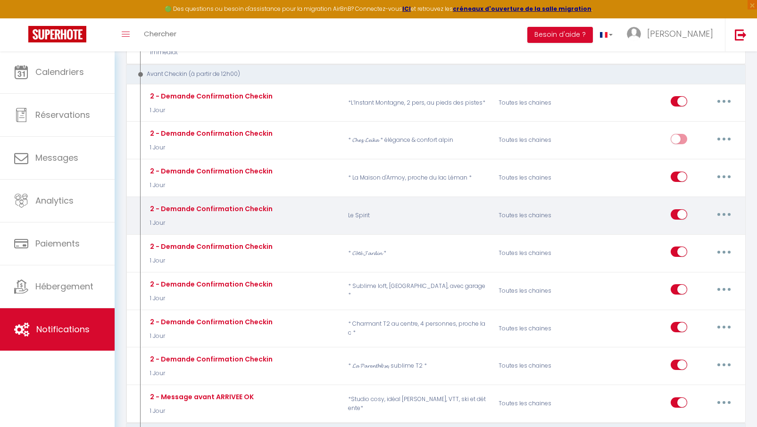
click at [725, 207] on button "button" at bounding box center [724, 214] width 26 height 15
click at [688, 228] on link "Editer" at bounding box center [699, 236] width 70 height 16
